Goal: Task Accomplishment & Management: Manage account settings

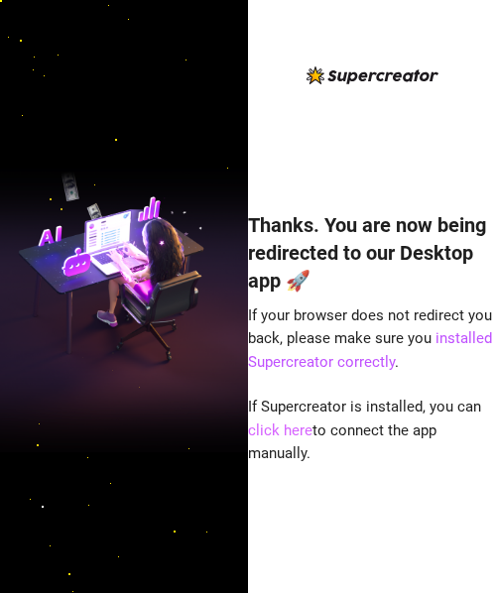
click at [296, 432] on link "click here" at bounding box center [280, 431] width 64 height 18
click at [299, 428] on link "click here" at bounding box center [280, 431] width 64 height 18
click at [290, 428] on link "click here" at bounding box center [280, 431] width 64 height 18
click at [291, 431] on link "click here" at bounding box center [280, 431] width 64 height 18
click at [287, 433] on link "click here" at bounding box center [280, 431] width 64 height 18
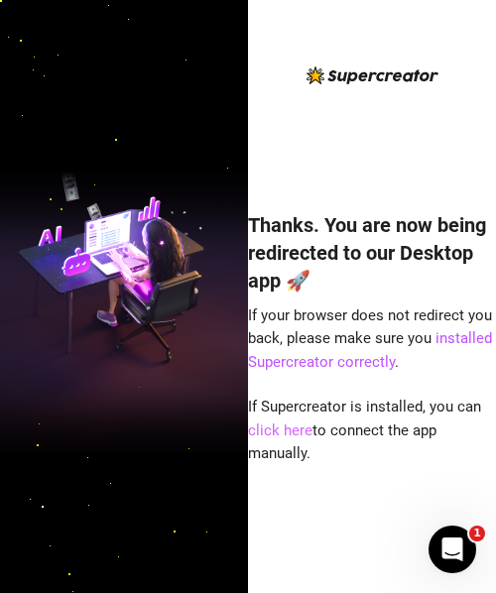
click at [291, 434] on link "click here" at bounding box center [280, 431] width 64 height 18
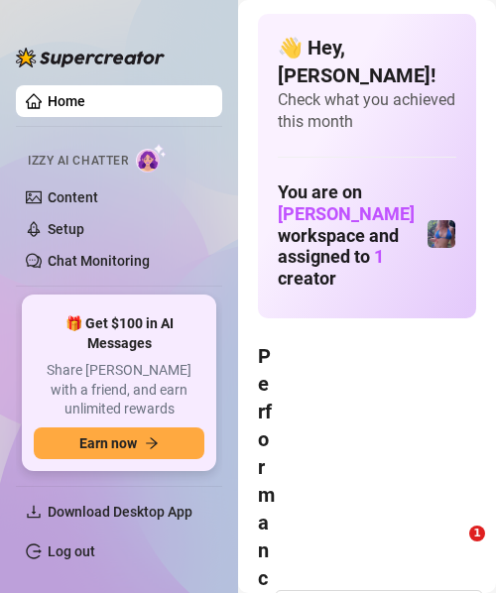
click at [95, 544] on link "Log out" at bounding box center [72, 552] width 48 height 16
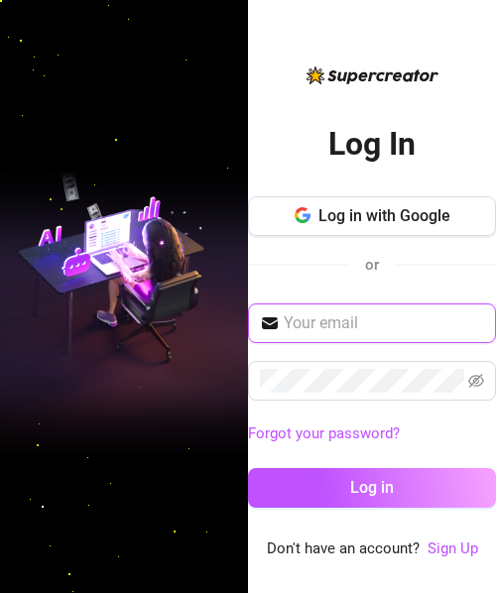
click at [385, 331] on input "text" at bounding box center [384, 324] width 200 height 24
type input "mattrix.vallejo@gmail.com"
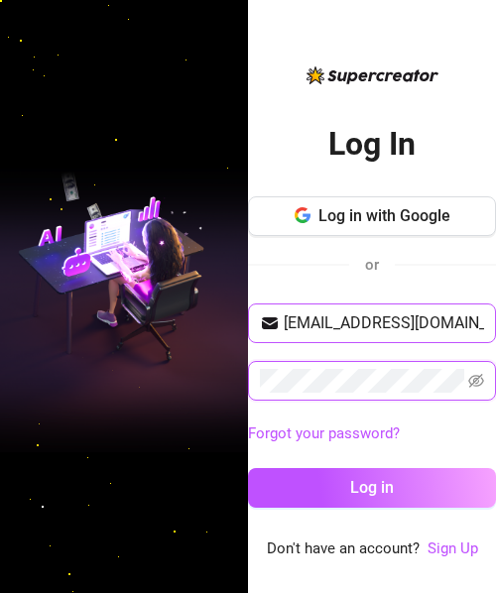
click at [248, 468] on button "Log in" at bounding box center [372, 488] width 248 height 40
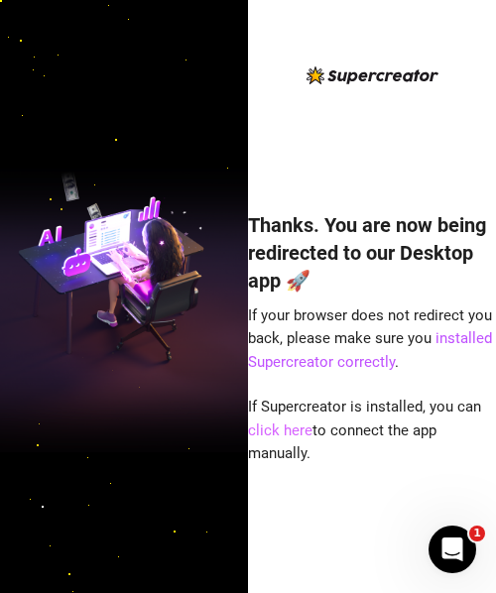
click at [290, 428] on link "click here" at bounding box center [280, 431] width 64 height 18
click at [294, 434] on link "click here" at bounding box center [280, 431] width 64 height 18
click at [297, 430] on link "click here" at bounding box center [280, 431] width 64 height 18
click at [293, 432] on link "click here" at bounding box center [280, 431] width 64 height 18
click at [289, 434] on link "click here" at bounding box center [280, 431] width 64 height 18
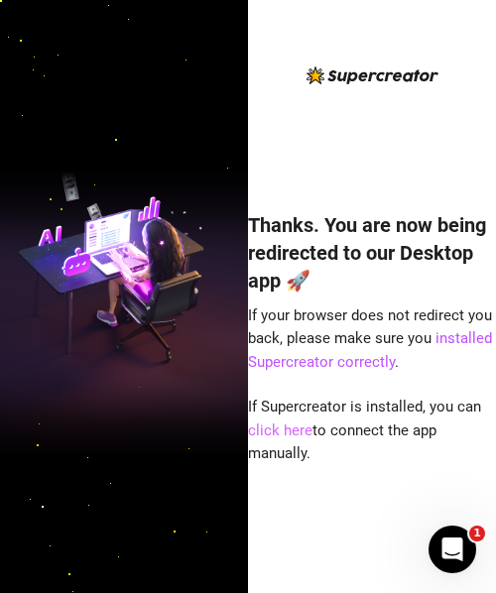
click at [292, 426] on link "click here" at bounding box center [280, 431] width 64 height 18
click at [299, 431] on link "click here" at bounding box center [280, 431] width 64 height 18
click at [297, 433] on link "click here" at bounding box center [280, 431] width 64 height 18
click at [292, 431] on link "click here" at bounding box center [280, 431] width 64 height 18
